Goal: Information Seeking & Learning: Check status

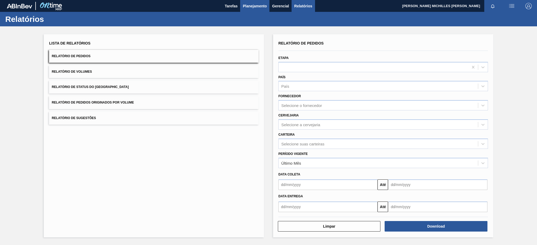
click at [265, 6] on span "Planejamento" at bounding box center [255, 6] width 24 height 6
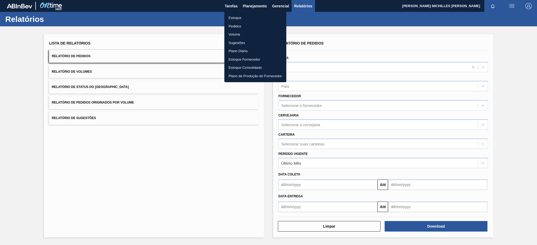
click at [251, 18] on li "Estoque" at bounding box center [255, 18] width 62 height 8
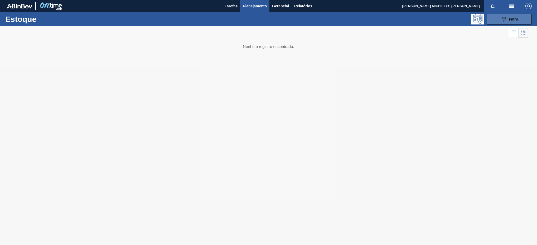
click at [502, 19] on icon "089F7B8B-B2A5-4AFE-B5C0-19BA573D28AC" at bounding box center [504, 19] width 6 height 6
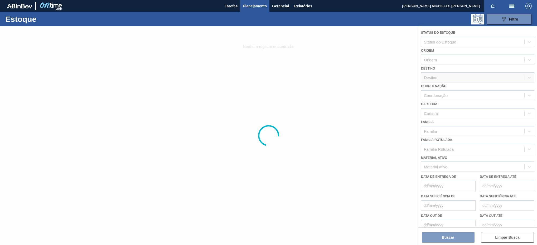
click at [484, 167] on div at bounding box center [268, 135] width 537 height 219
click at [447, 167] on div at bounding box center [268, 135] width 537 height 219
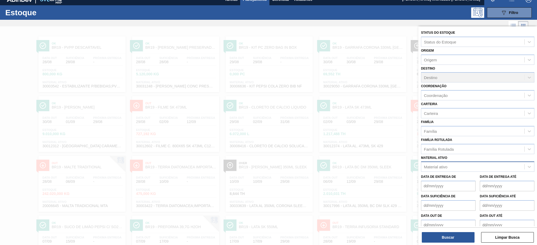
click at [444, 168] on div "Material ativo" at bounding box center [435, 167] width 23 height 4
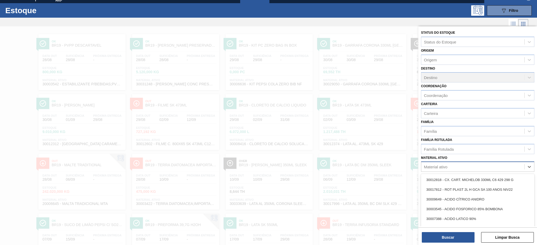
scroll to position [10, 0]
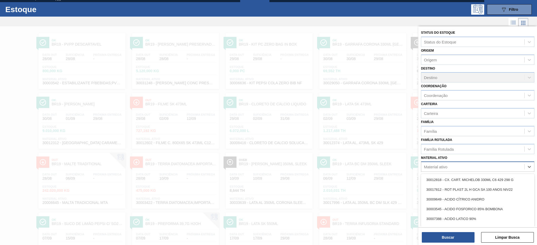
paste ativo "30017803"
type ativo "30017803"
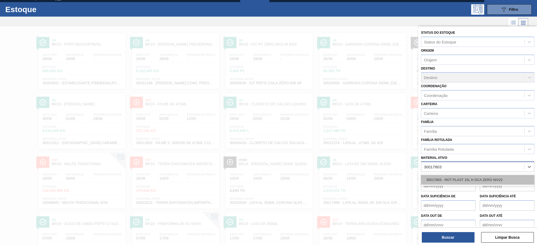
click at [449, 178] on div "30017803 - ROT PLAST 15L H GCA ZERO NIV22" at bounding box center [477, 180] width 113 height 10
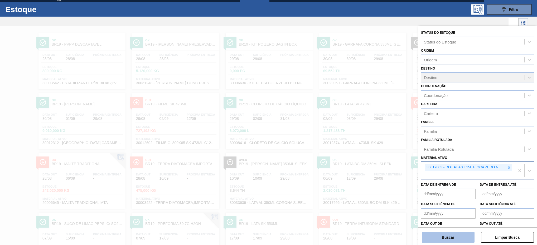
click at [446, 234] on button "Buscar" at bounding box center [448, 237] width 53 height 11
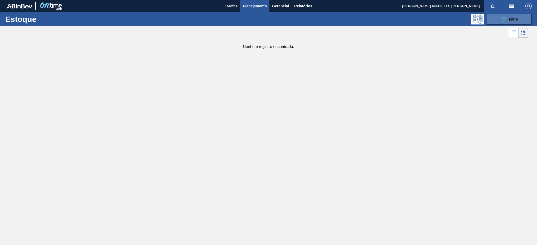
click at [511, 18] on span "Filtro" at bounding box center [513, 19] width 9 height 4
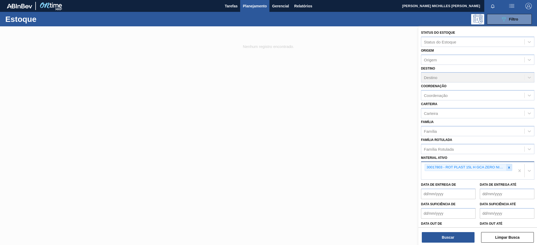
click at [507, 170] on div at bounding box center [509, 167] width 6 height 7
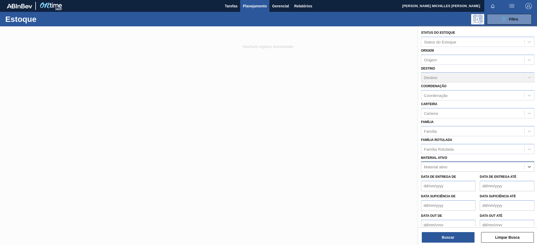
paste ativo "30003623"
type ativo "30003623"
click at [474, 181] on div "30003623 - FILME STRETCH;500 MM;23 MICRA;;HISTRETCH" at bounding box center [477, 180] width 113 height 10
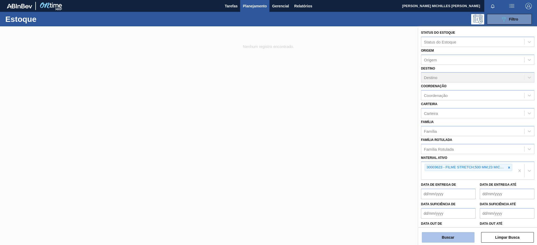
click at [459, 238] on button "Buscar" at bounding box center [448, 237] width 53 height 11
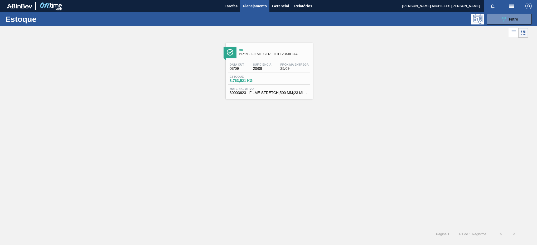
click at [277, 72] on div "Data out 03/09 Suficiência 20/09 Próxima Entrega 25/09" at bounding box center [269, 67] width 82 height 9
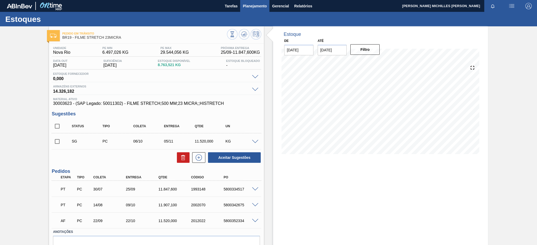
click at [246, 3] on span "Planejamento" at bounding box center [255, 6] width 24 height 6
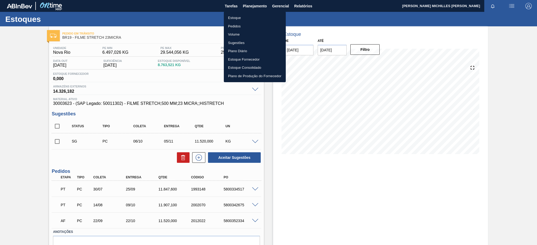
click at [236, 19] on li "Estoque" at bounding box center [255, 18] width 62 height 8
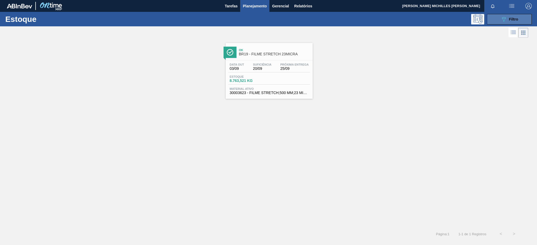
click at [496, 18] on button "089F7B8B-B2A5-4AFE-B5C0-19BA573D28AC Filtro" at bounding box center [509, 19] width 45 height 11
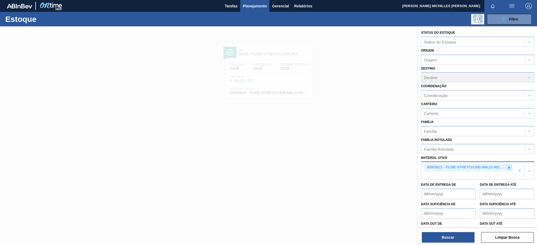
click at [507, 166] on icon at bounding box center [509, 168] width 4 height 4
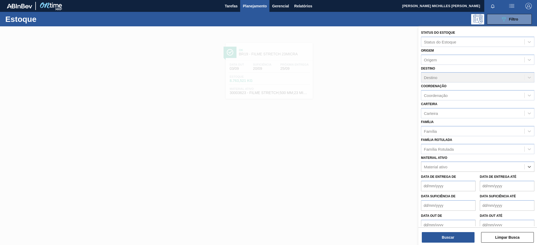
paste ativo "30002824"
type ativo "30002824"
click at [454, 178] on div "30002824 - KIT PEPSI TWIST ZERO NF" at bounding box center [477, 180] width 113 height 10
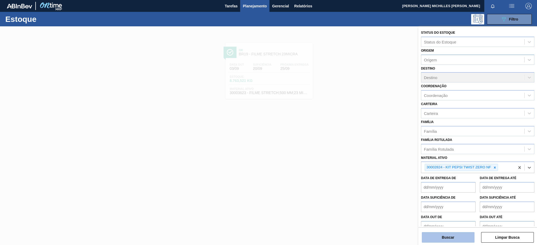
click at [456, 242] on button "Buscar" at bounding box center [448, 237] width 53 height 11
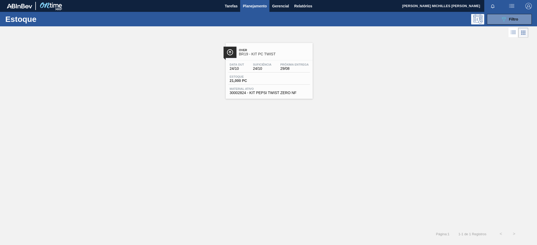
click at [275, 84] on div "Estoque 21,000 PC" at bounding box center [269, 79] width 82 height 9
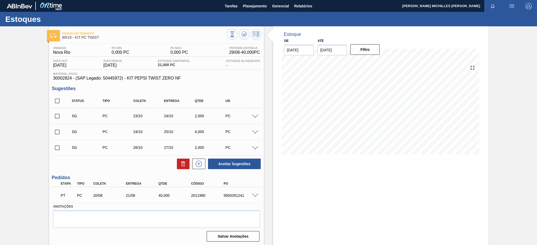
click at [254, 118] on span at bounding box center [255, 117] width 6 height 4
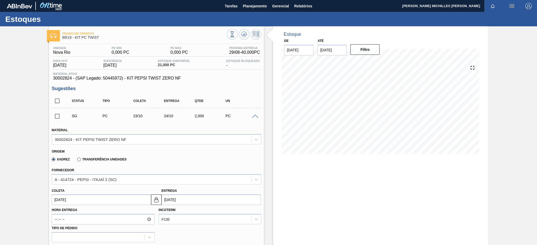
scroll to position [33, 0]
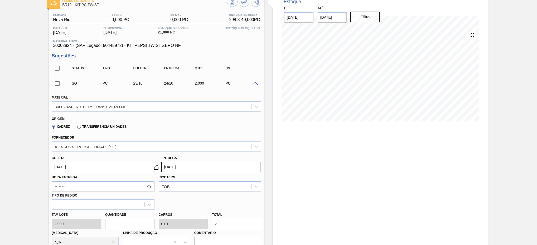
click at [254, 84] on span at bounding box center [255, 84] width 6 height 4
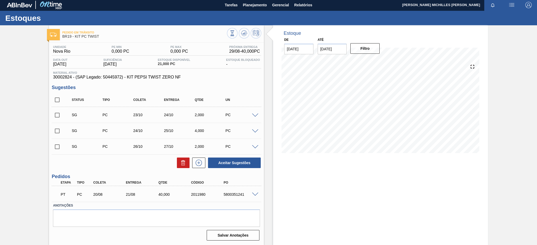
click at [257, 193] on span at bounding box center [255, 195] width 6 height 4
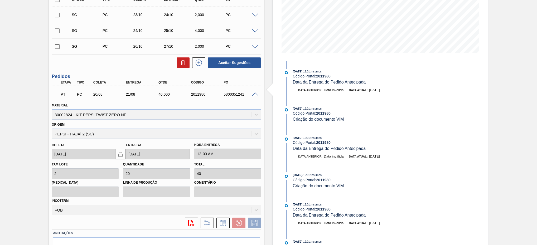
scroll to position [0, 0]
